Goal: Task Accomplishment & Management: Use online tool/utility

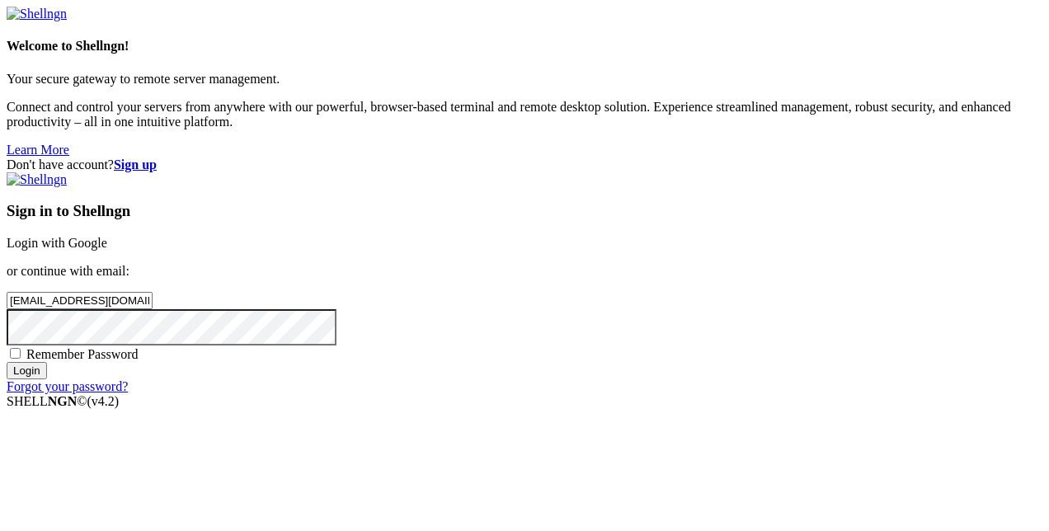
type input "[EMAIL_ADDRESS][DOMAIN_NAME]"
click at [7, 362] on input "Login" at bounding box center [27, 370] width 40 height 17
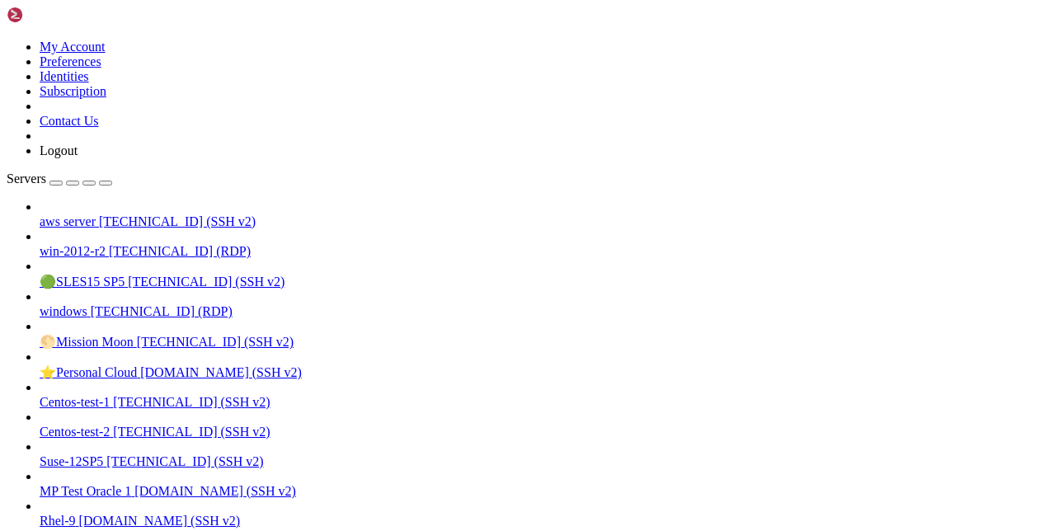
click at [81, 214] on span "aws server" at bounding box center [68, 221] width 56 height 14
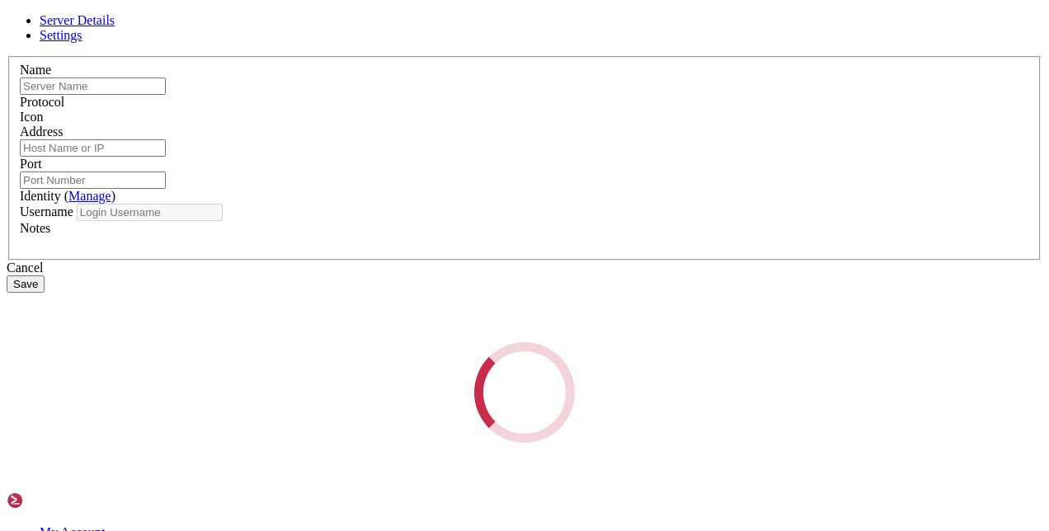
type input "aws server"
type input "[TECHNICAL_ID]"
type input "22"
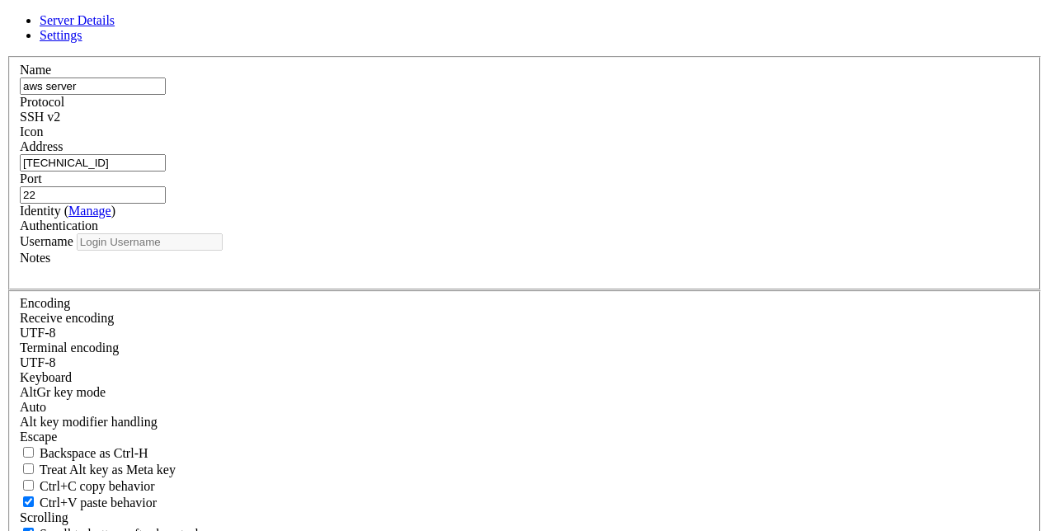
type input "ec2-user"
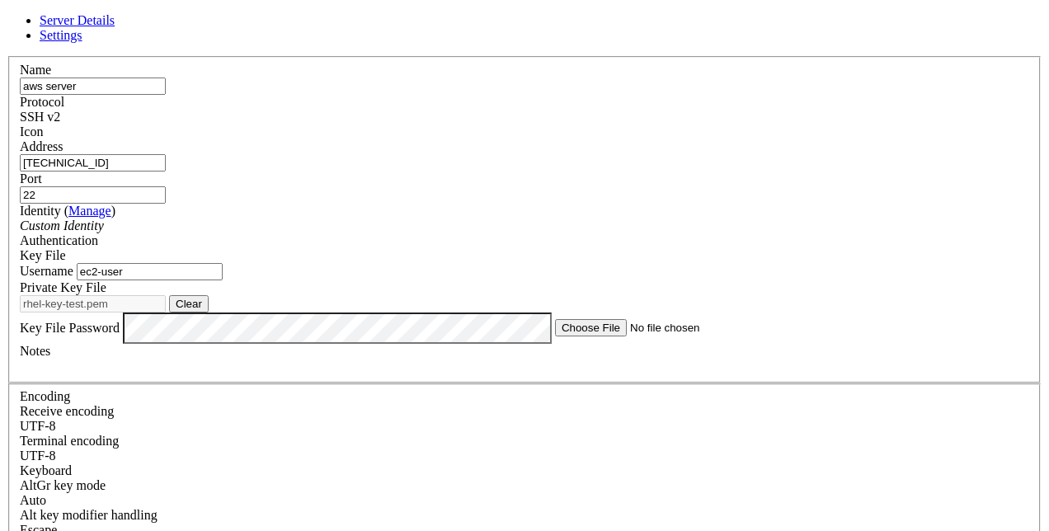
click at [166, 171] on input "[TECHNICAL_ID]" at bounding box center [93, 162] width 146 height 17
drag, startPoint x: 458, startPoint y: 179, endPoint x: 202, endPoint y: 136, distance: 259.9
click at [257, 170] on div "Server Details Settings Name aws server Protocol SSH v2 Icon" at bounding box center [524, 369] width 1035 height 713
paste input "[TECHNICAL_ID]"
type input "[TECHNICAL_ID]"
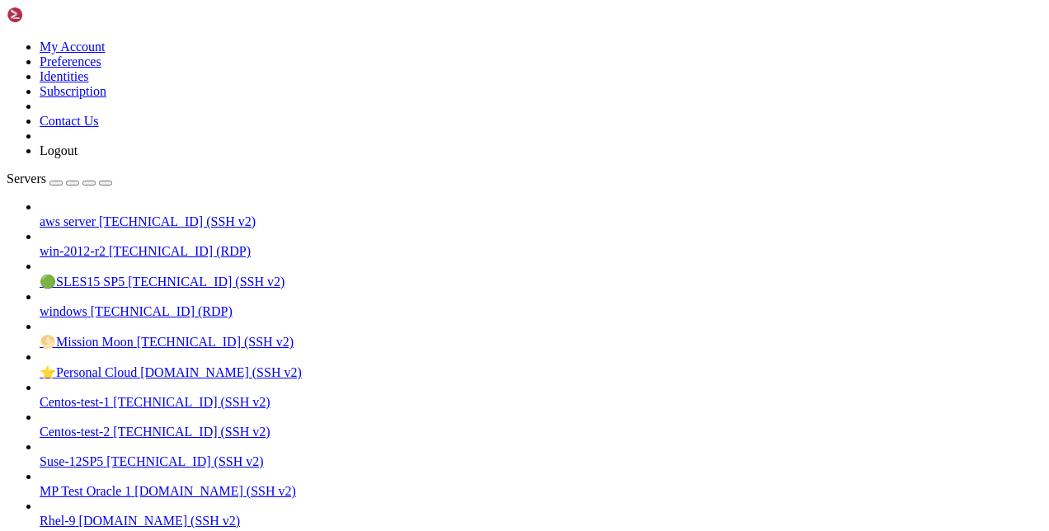
click at [96, 214] on span "aws server" at bounding box center [68, 221] width 56 height 14
drag, startPoint x: 13, startPoint y: 1354, endPoint x: 242, endPoint y: 1388, distance: 231.0
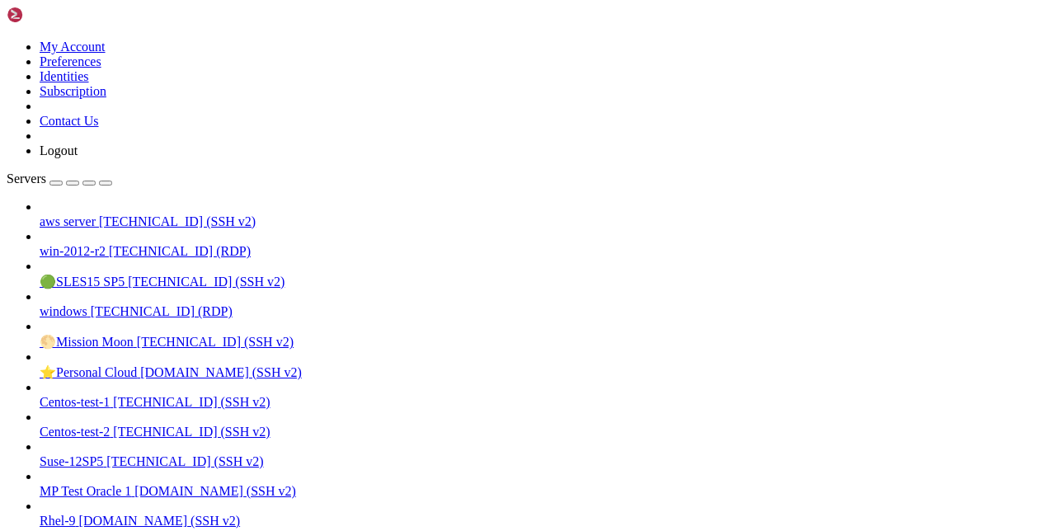
drag, startPoint x: 314, startPoint y: 1300, endPoint x: 259, endPoint y: 1407, distance: 120.6
drag, startPoint x: 268, startPoint y: 1337, endPoint x: 256, endPoint y: 1359, distance: 24.7
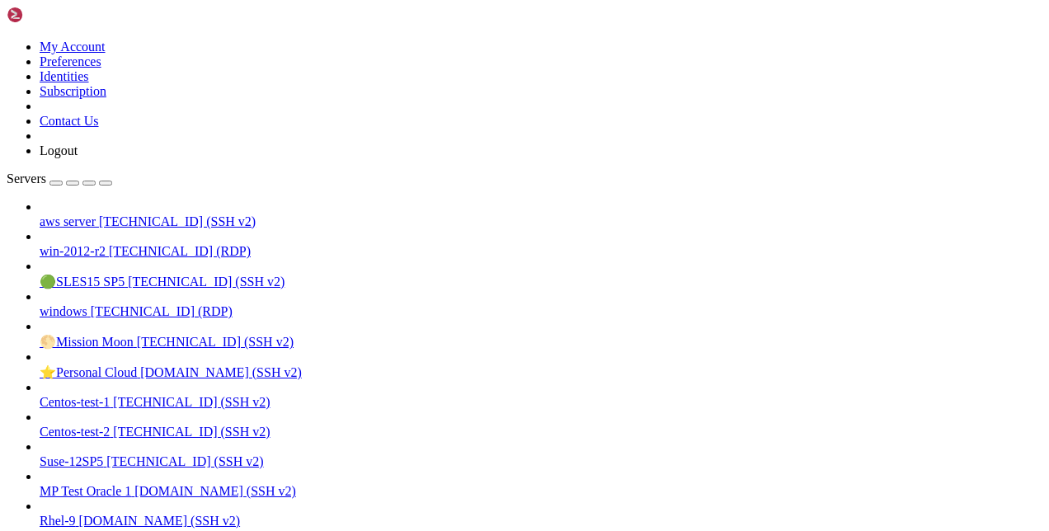
drag, startPoint x: 333, startPoint y: 1322, endPoint x: 336, endPoint y: 1393, distance: 71.0
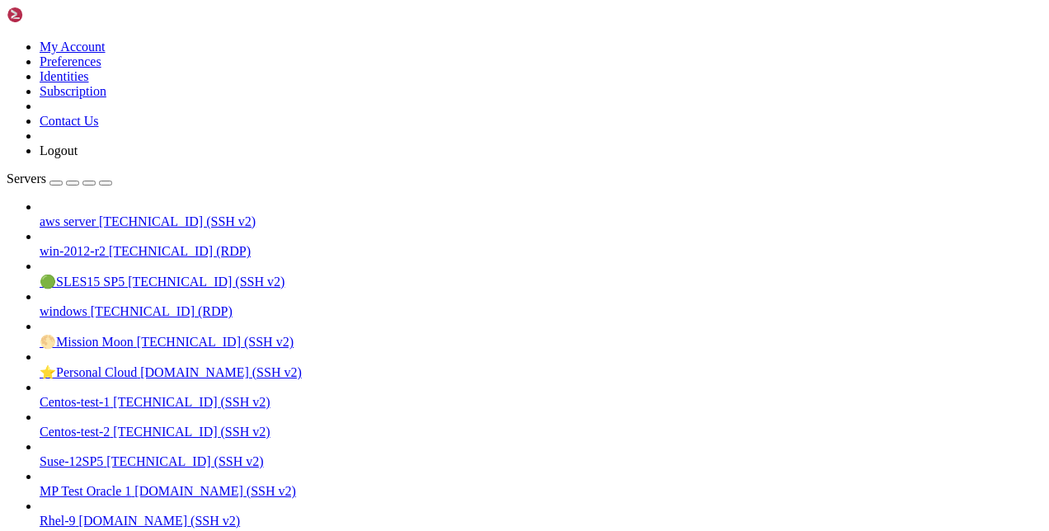
drag, startPoint x: 362, startPoint y: 1274, endPoint x: 322, endPoint y: 1301, distance: 48.0
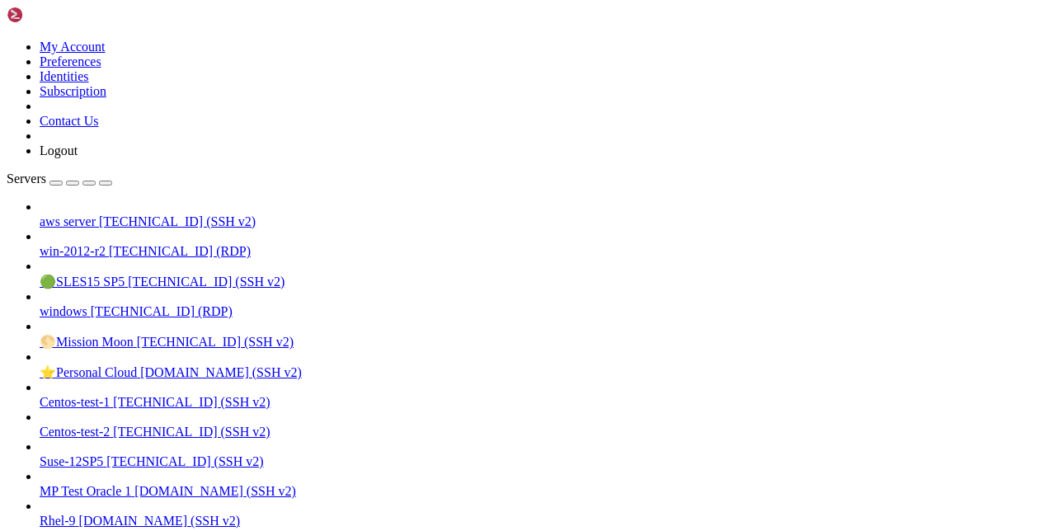
scroll to position [995, 0]
